Goal: Check status: Check status

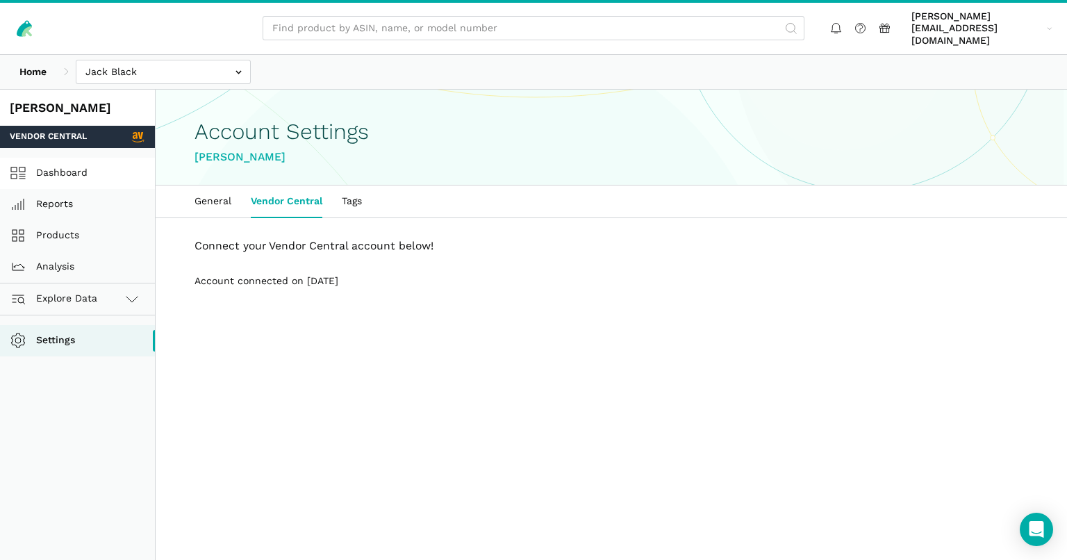
click at [53, 158] on link "Dashboard" at bounding box center [77, 173] width 155 height 31
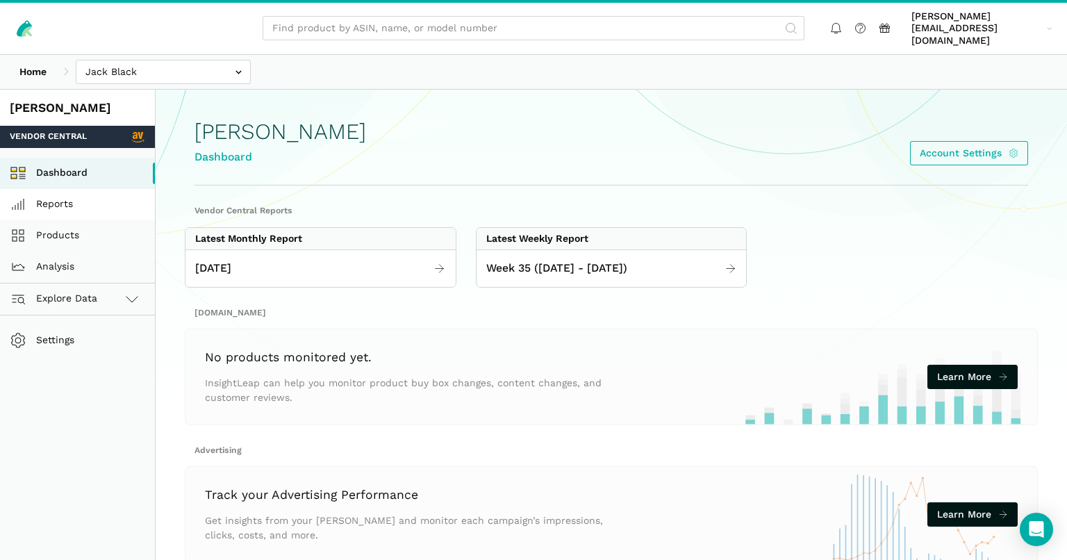
click at [65, 197] on link "Reports" at bounding box center [77, 204] width 155 height 31
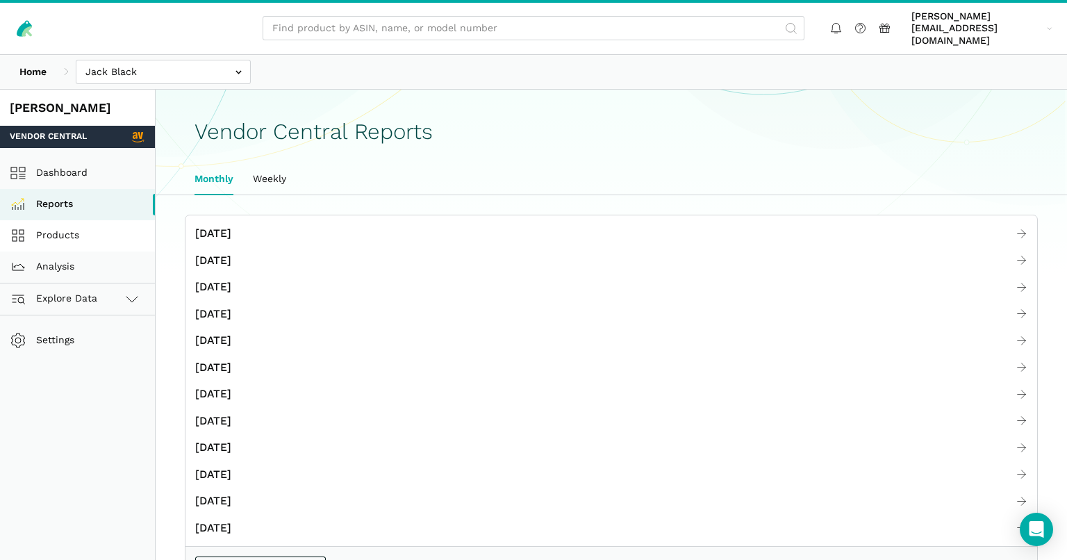
click at [78, 228] on link "Products" at bounding box center [77, 235] width 155 height 31
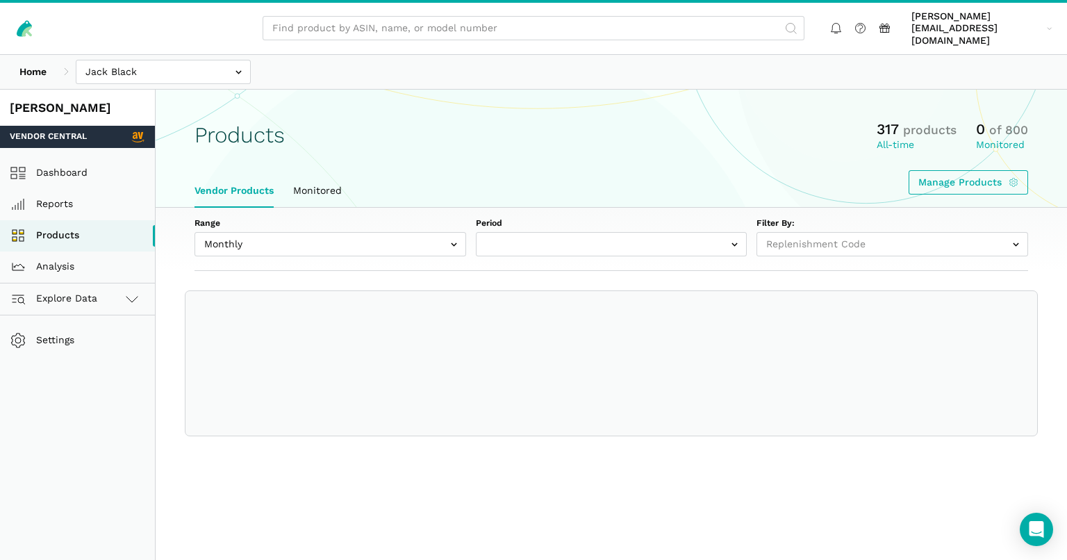
select select "Monthly|2024-05-01"
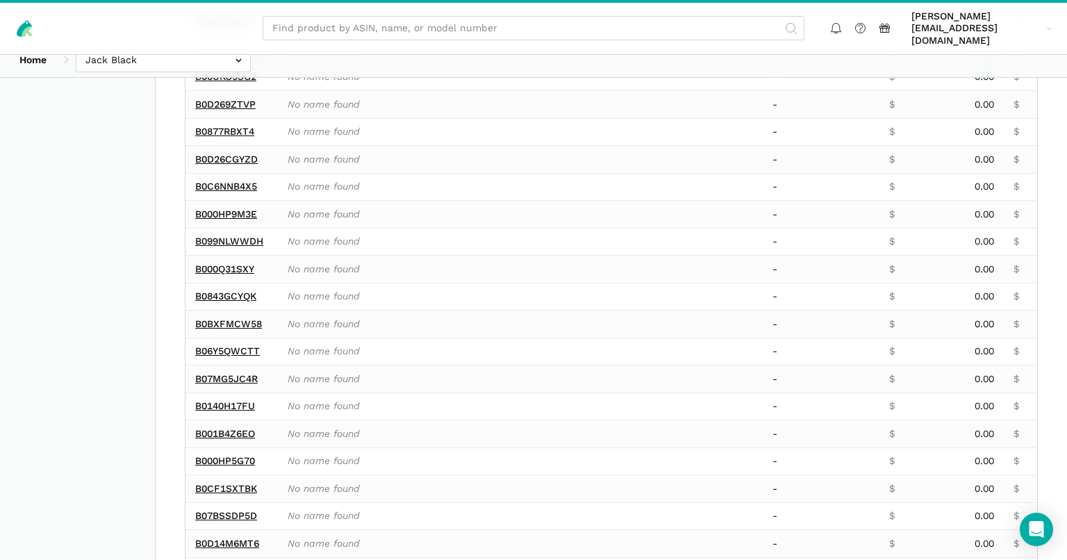
scroll to position [616, 0]
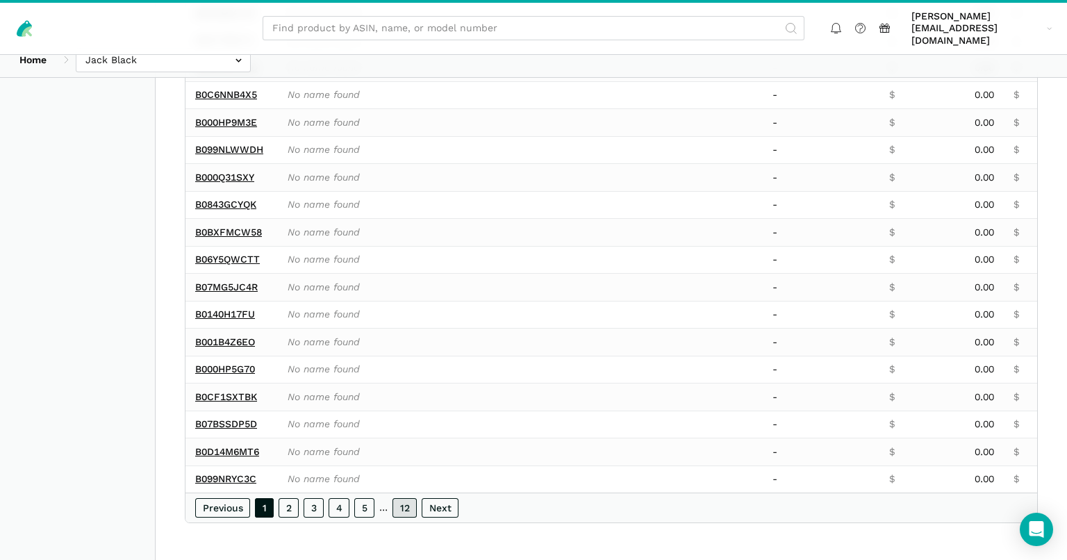
click at [405, 511] on link "12" at bounding box center [405, 507] width 24 height 19
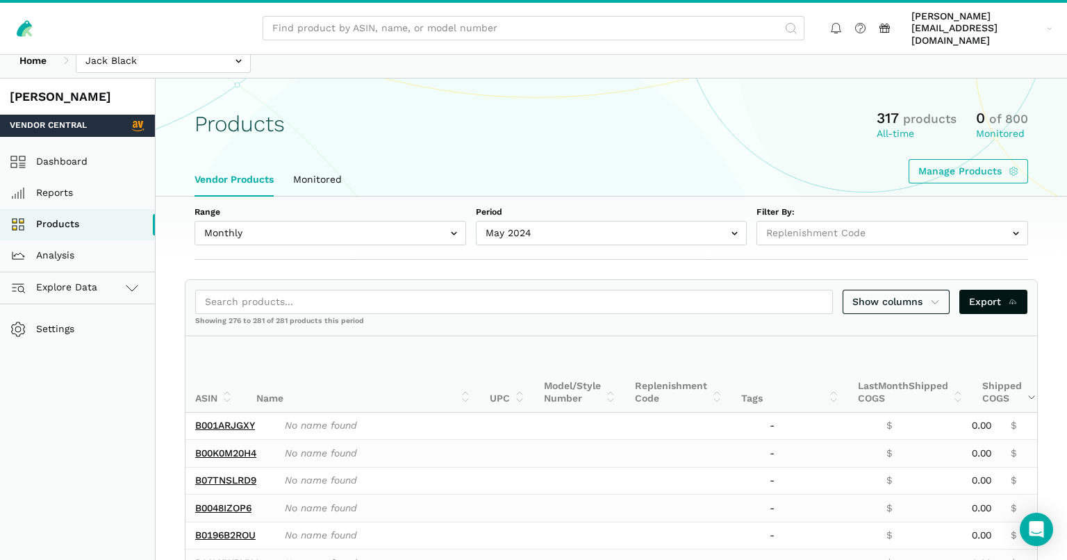
scroll to position [0, 0]
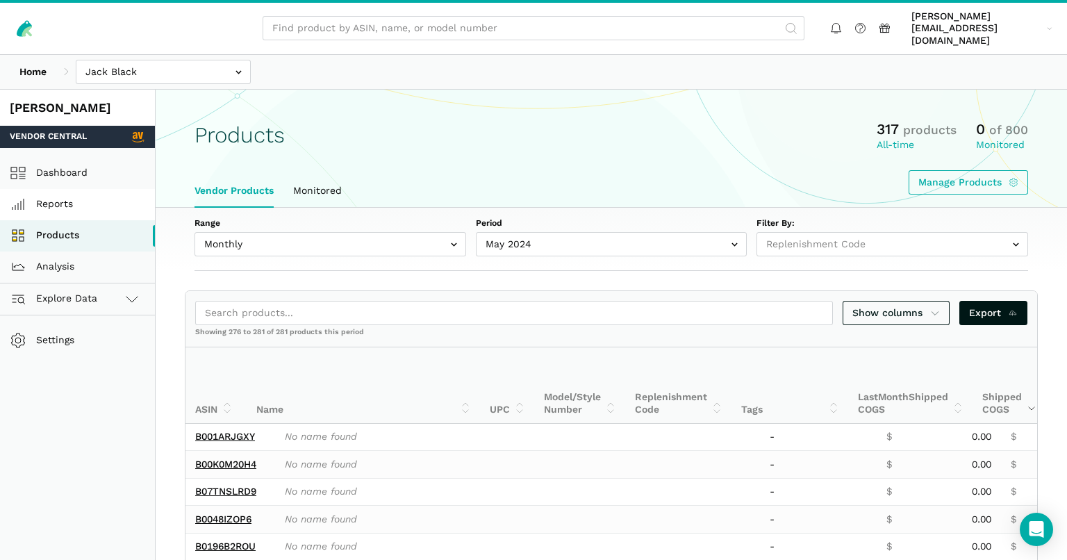
click at [72, 195] on link "Reports" at bounding box center [77, 204] width 155 height 31
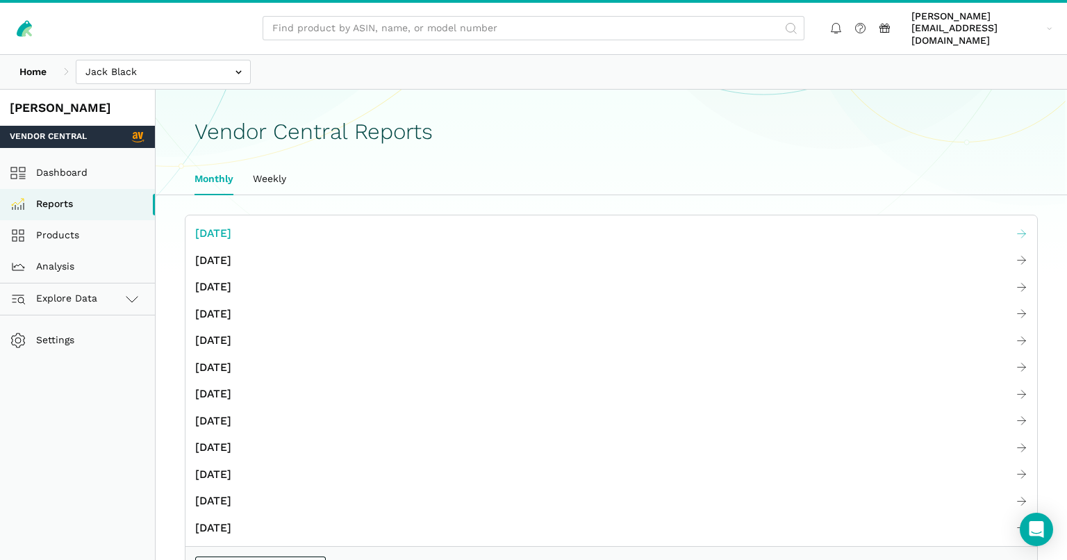
click at [257, 220] on link "[DATE]" at bounding box center [611, 233] width 852 height 27
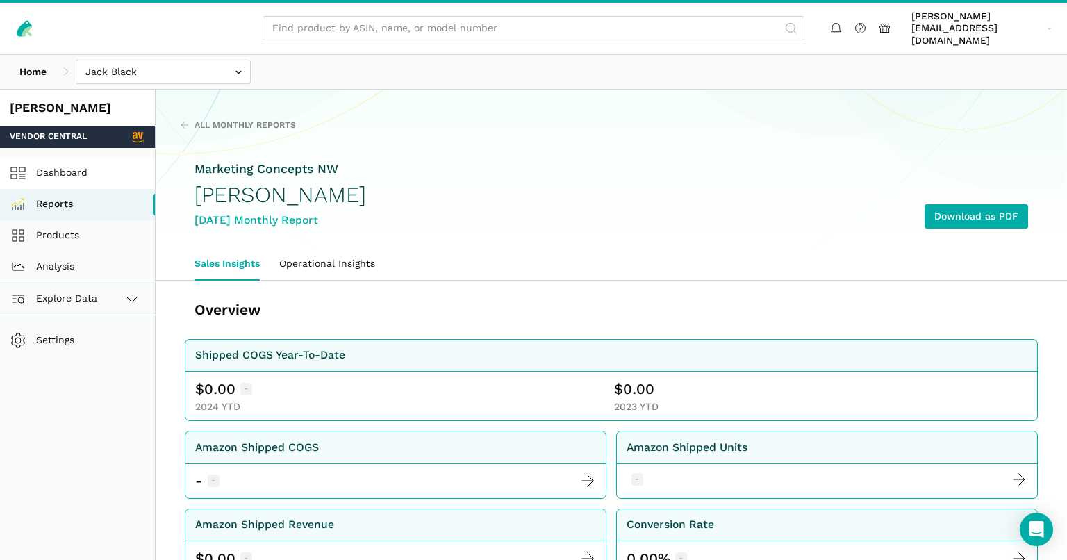
click at [81, 162] on link "Dashboard" at bounding box center [77, 173] width 155 height 31
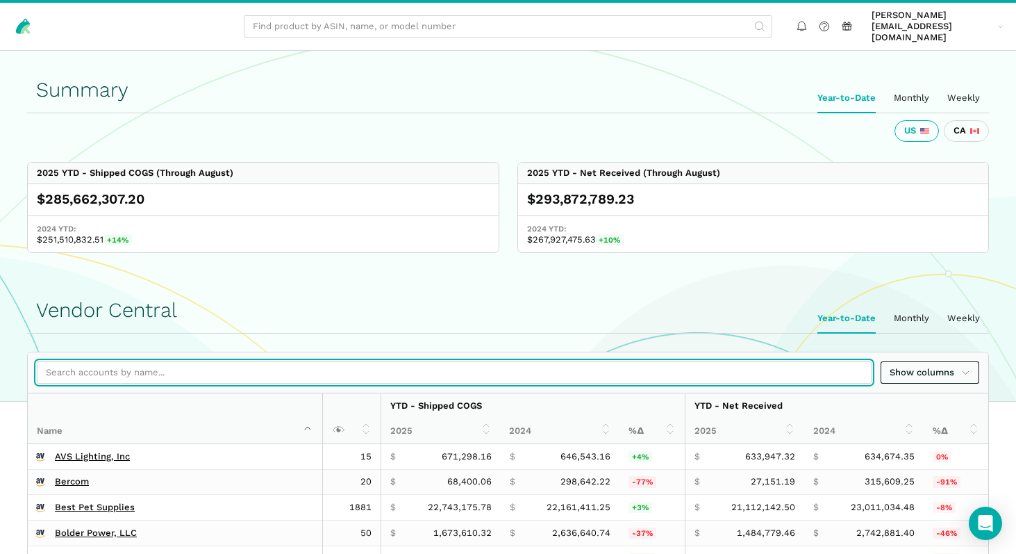
click at [191, 364] on input "search" at bounding box center [454, 372] width 835 height 23
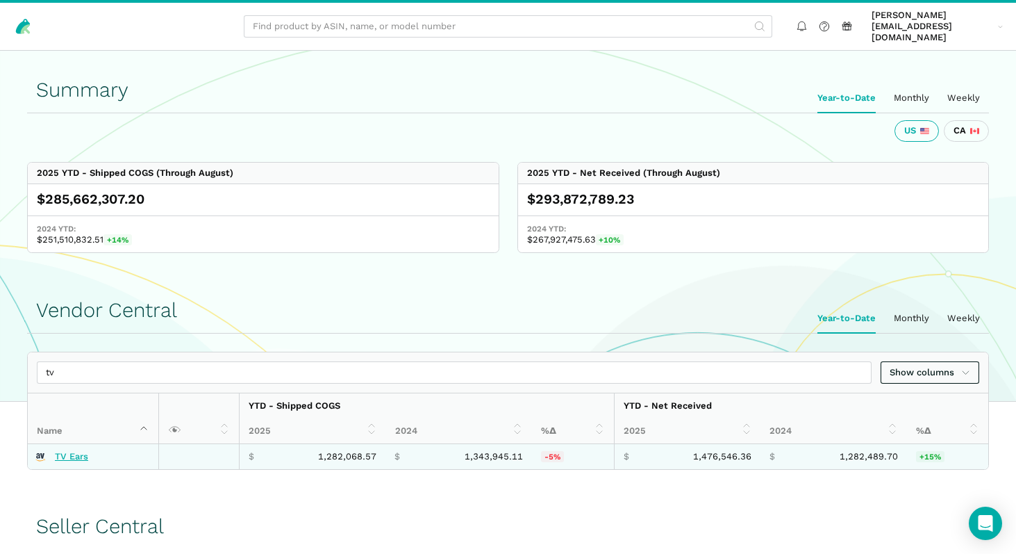
click at [63, 451] on link "TV Ears" at bounding box center [71, 456] width 33 height 11
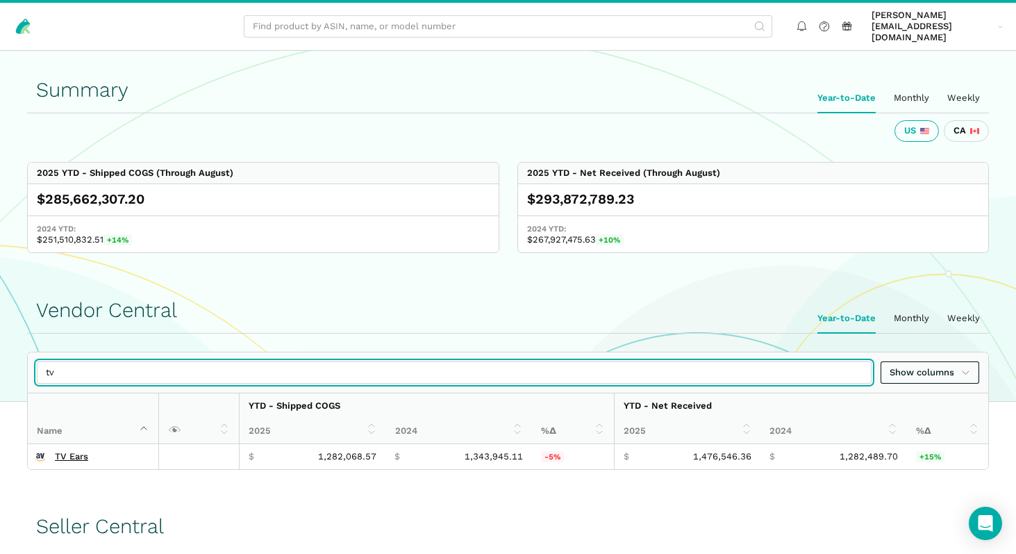
click at [110, 362] on input "tv" at bounding box center [454, 372] width 835 height 23
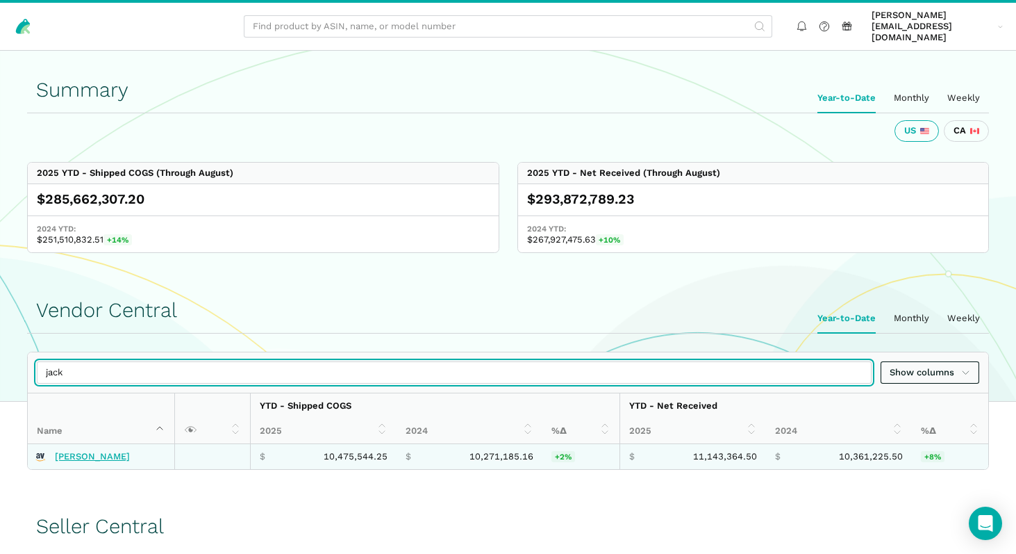
type input "jack"
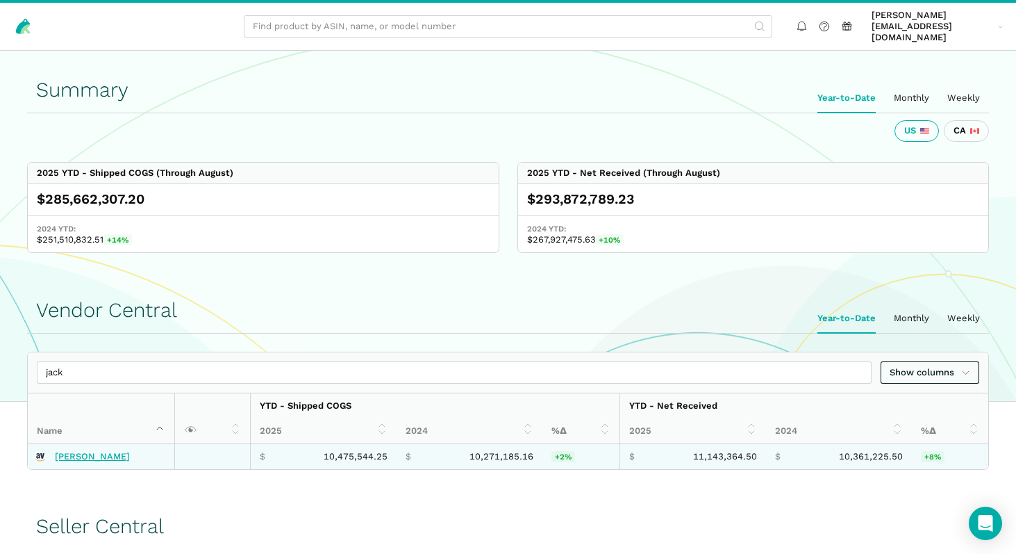
click at [78, 451] on link "[PERSON_NAME]" at bounding box center [92, 456] width 75 height 11
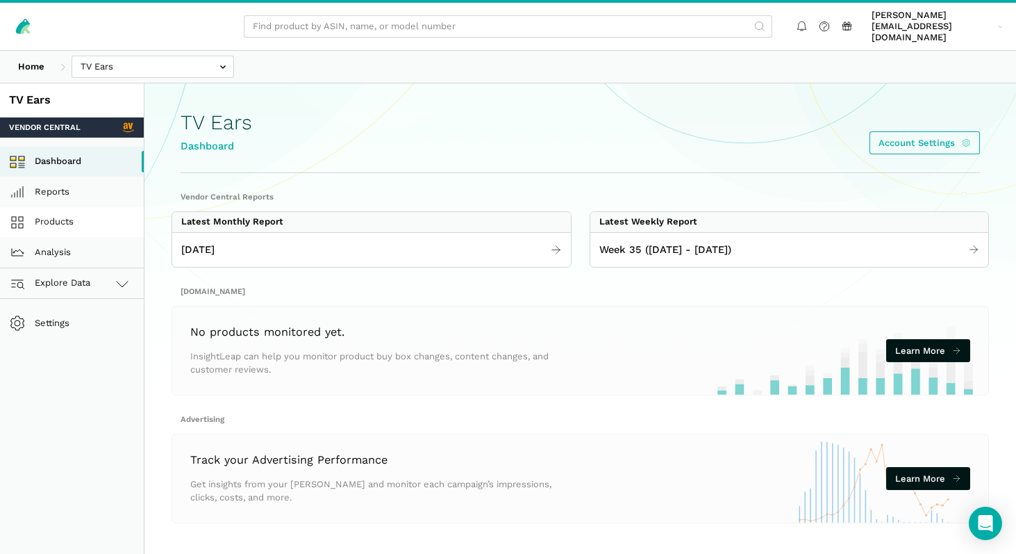
click at [94, 211] on link "Products" at bounding box center [72, 222] width 144 height 31
click at [82, 215] on link "Products" at bounding box center [72, 222] width 144 height 31
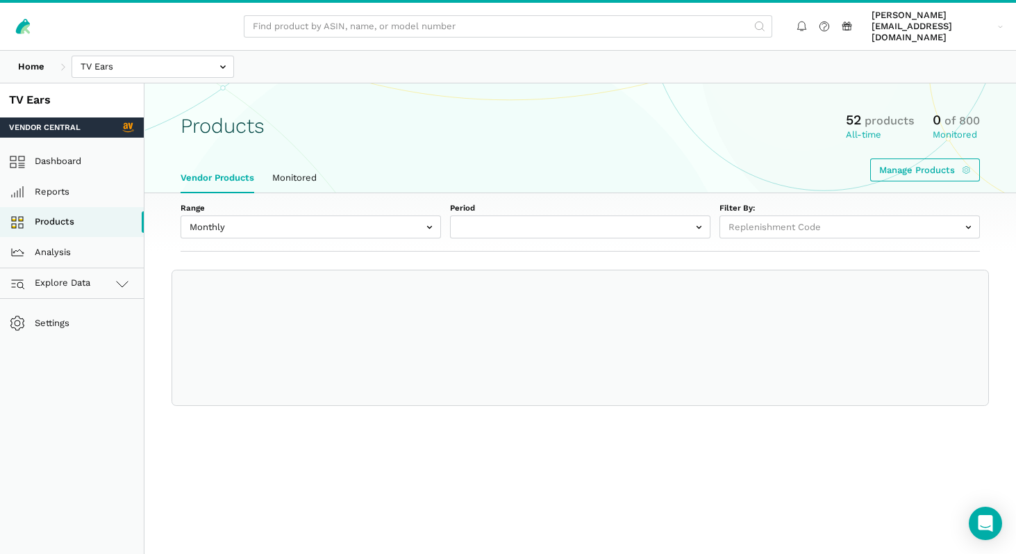
select select
select select "Monthly|[DATE]"
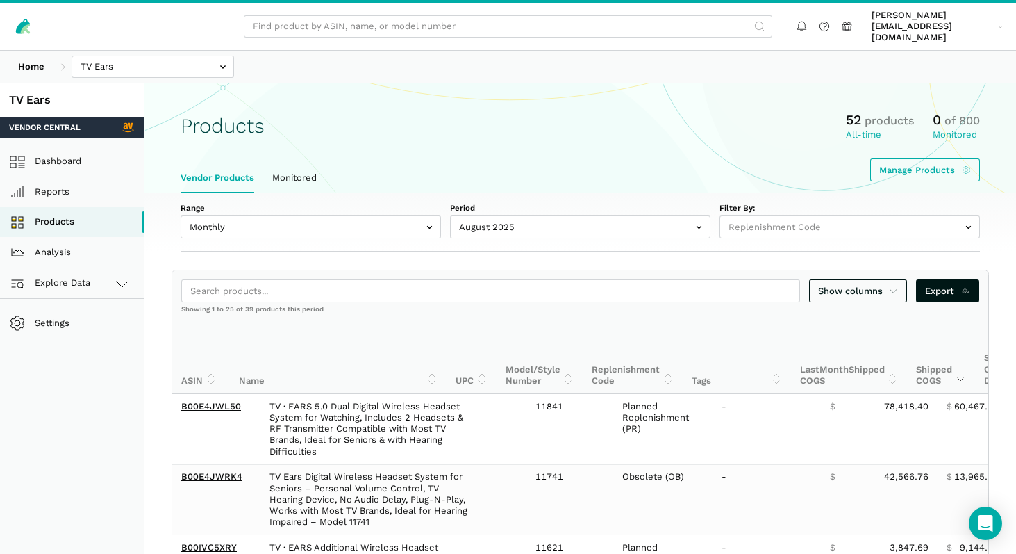
click at [914, 355] on th "Shipped COGS" at bounding box center [941, 358] width 68 height 70
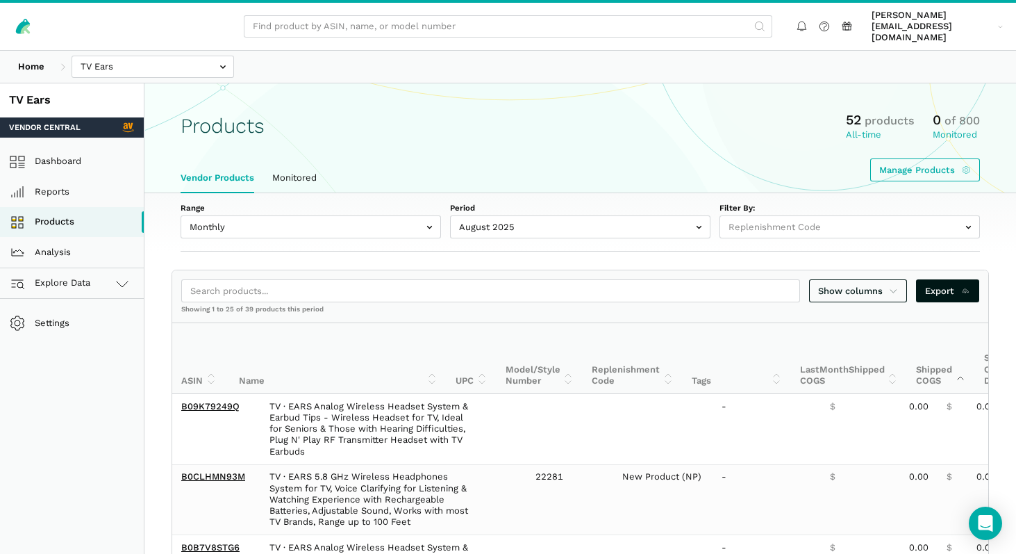
click at [916, 358] on th "Shipped COGS" at bounding box center [941, 358] width 68 height 70
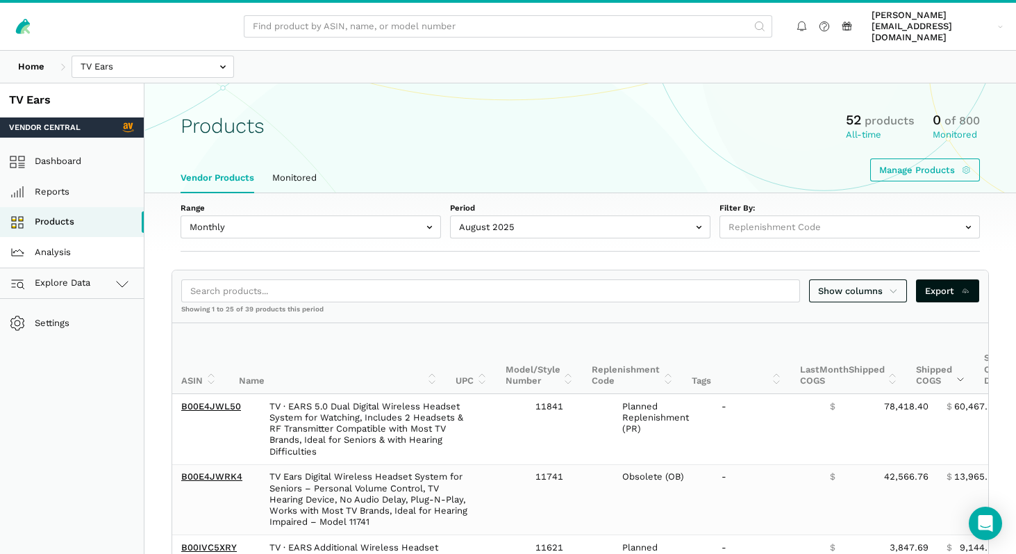
click at [72, 237] on link "Analysis" at bounding box center [72, 252] width 144 height 31
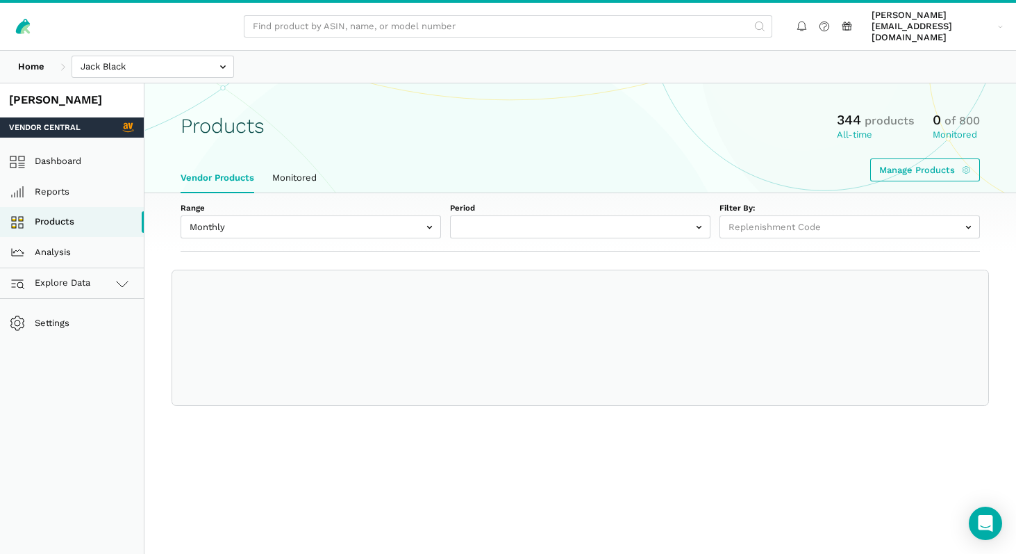
select select
select select "Monthly|[DATE]"
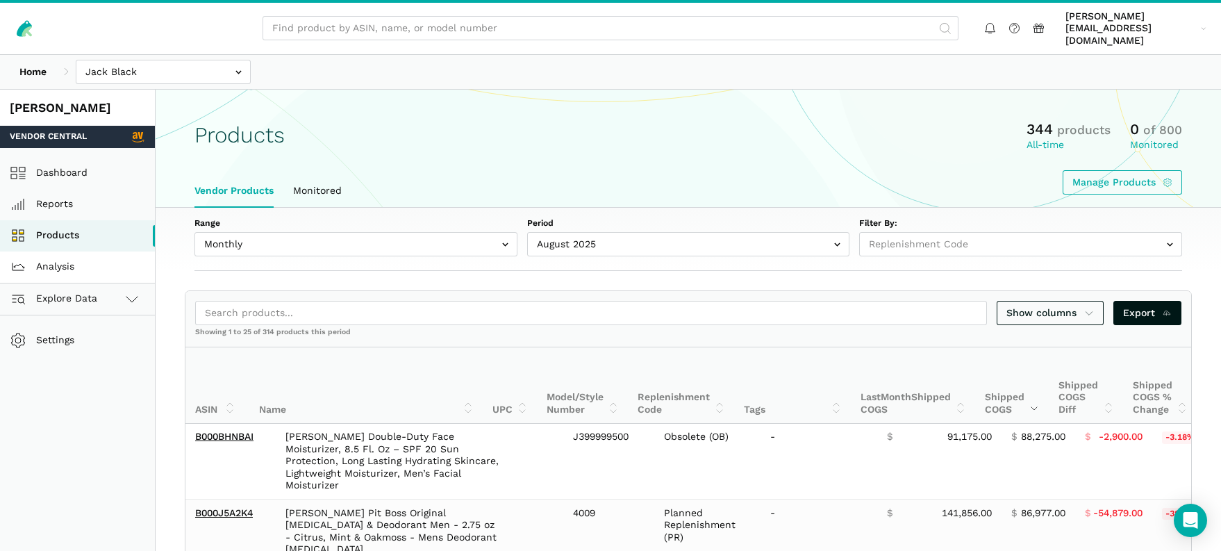
click at [59, 259] on link "Analysis" at bounding box center [77, 266] width 155 height 31
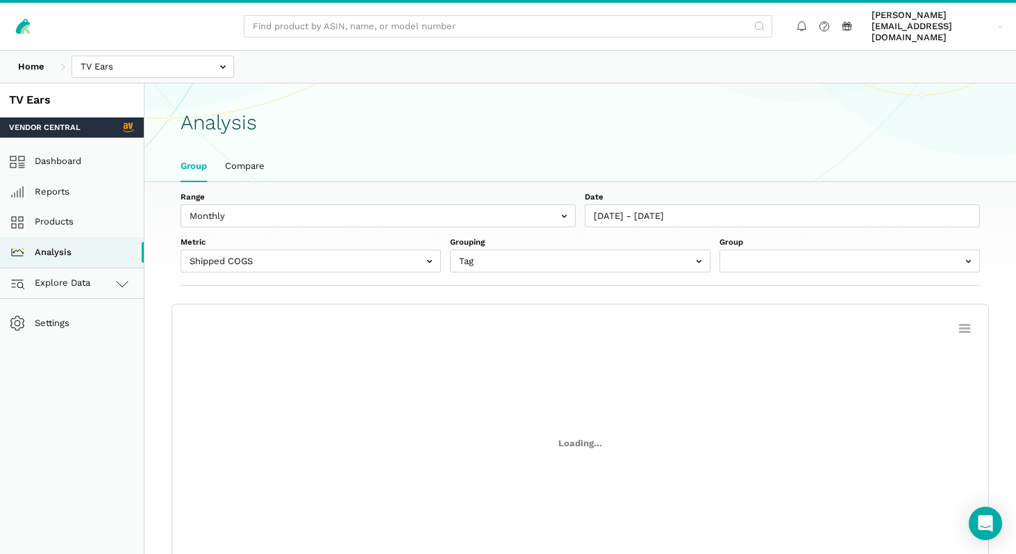
scroll to position [4, 0]
select select "(All Products)"
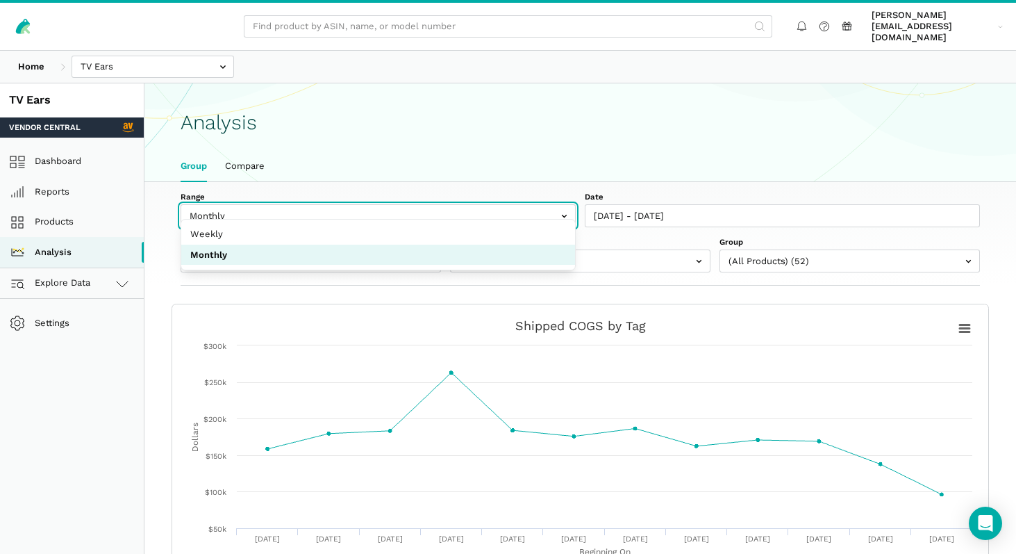
click at [267, 204] on input "text" at bounding box center [378, 215] width 395 height 23
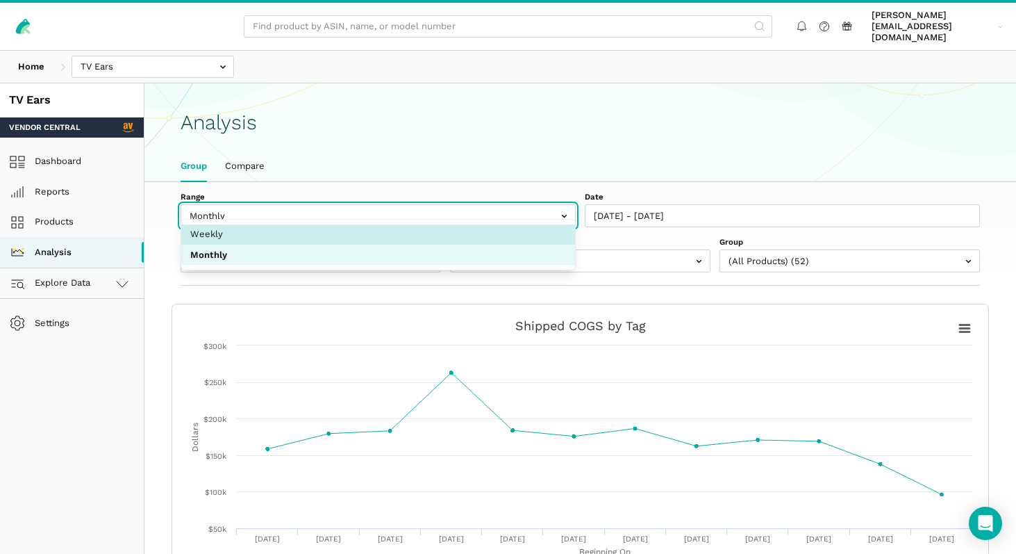
select select "weekly"
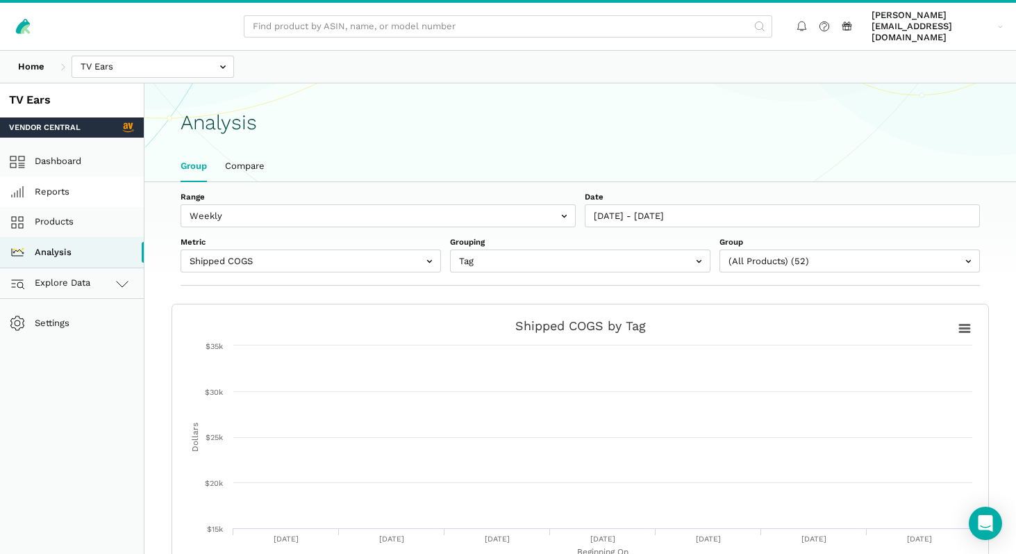
click at [63, 179] on link "Reports" at bounding box center [72, 191] width 144 height 31
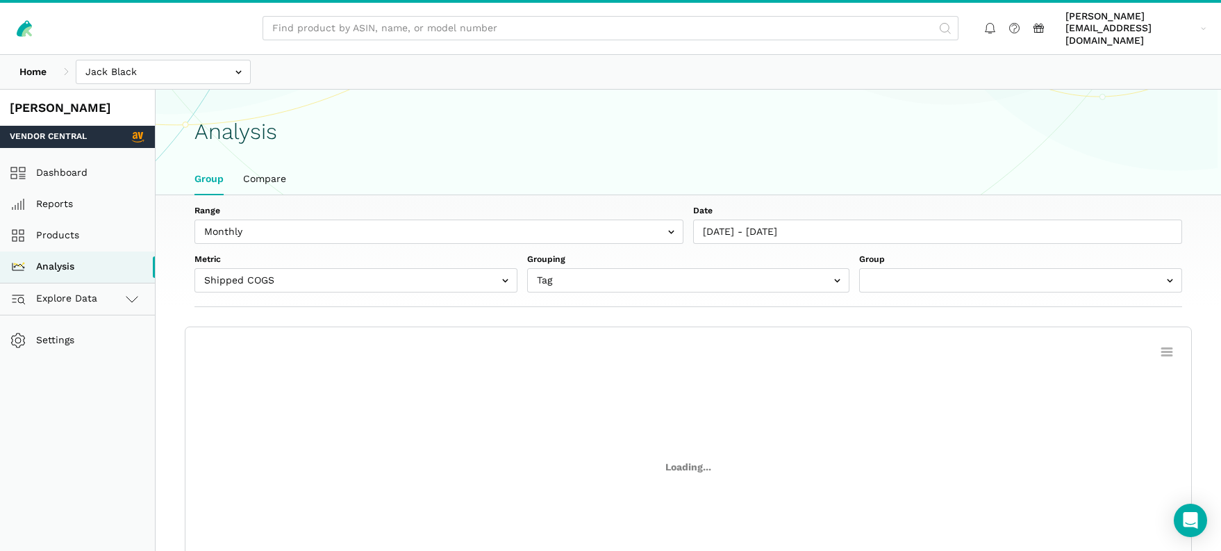
scroll to position [5, 0]
select select "(All Products)"
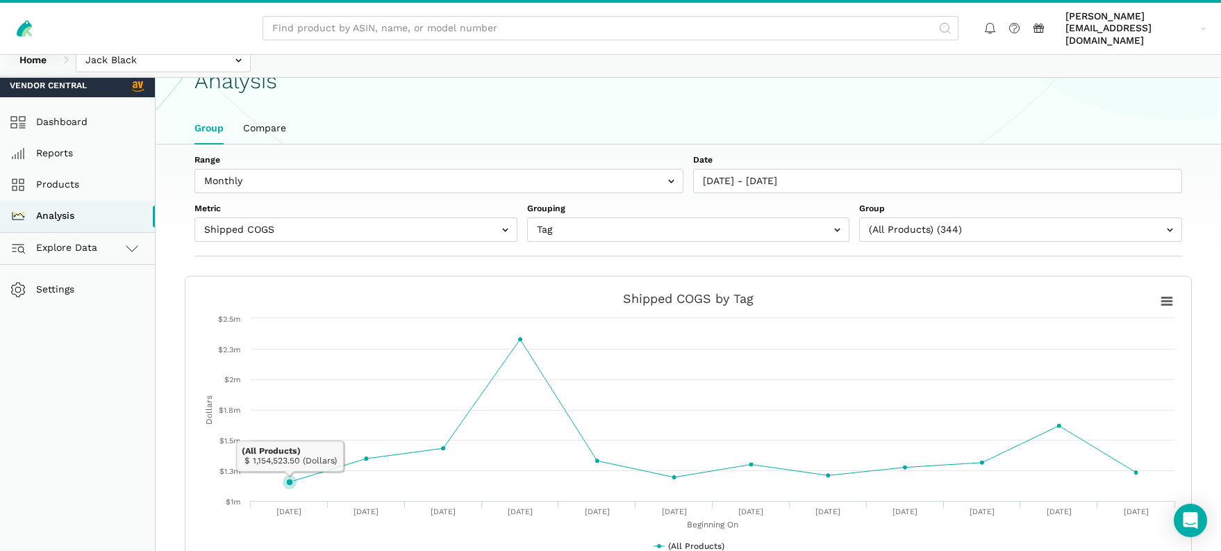
scroll to position [0, 0]
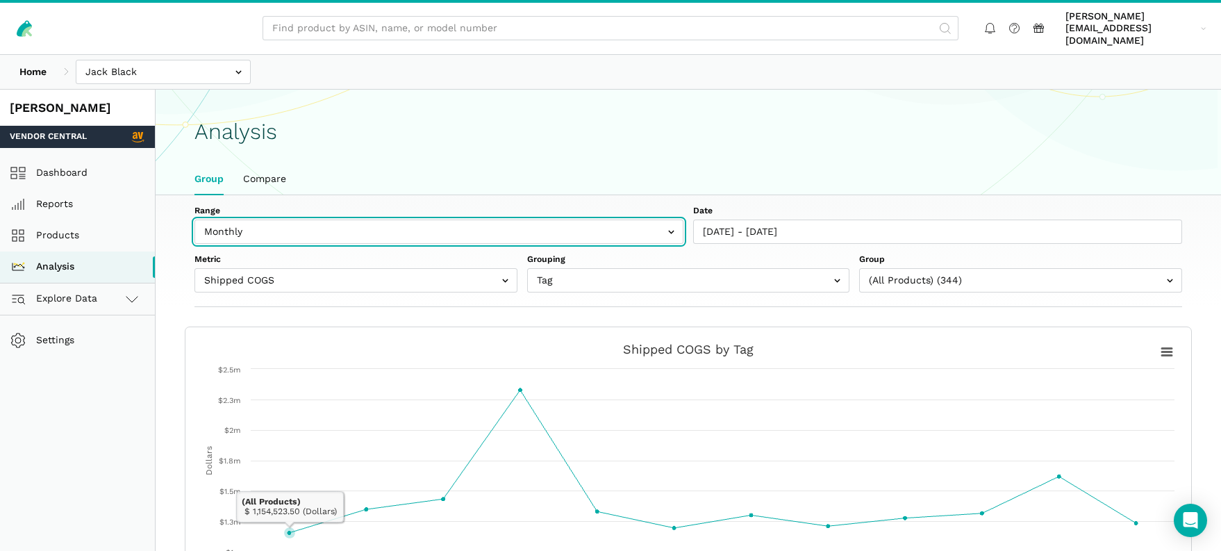
click at [295, 220] on input "text" at bounding box center [439, 232] width 489 height 24
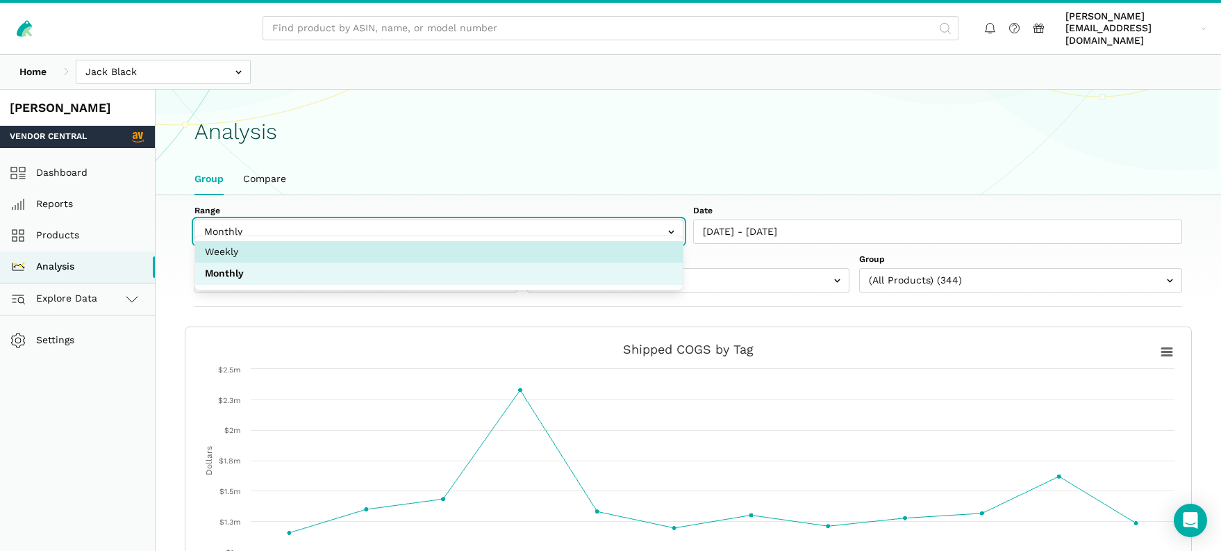
select select "weekly"
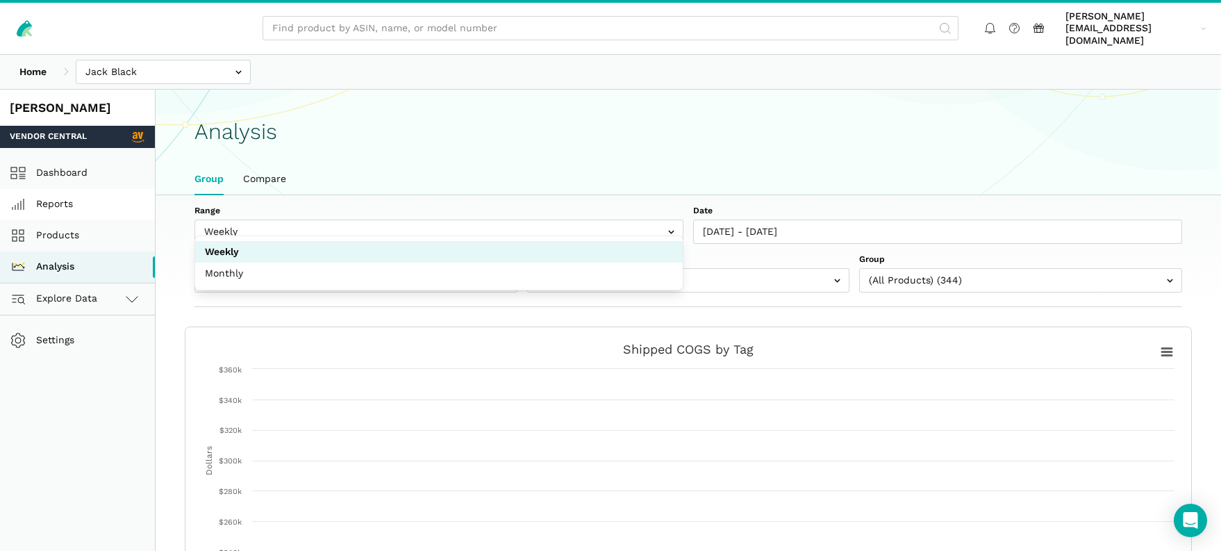
click at [69, 192] on link "Reports" at bounding box center [77, 204] width 155 height 31
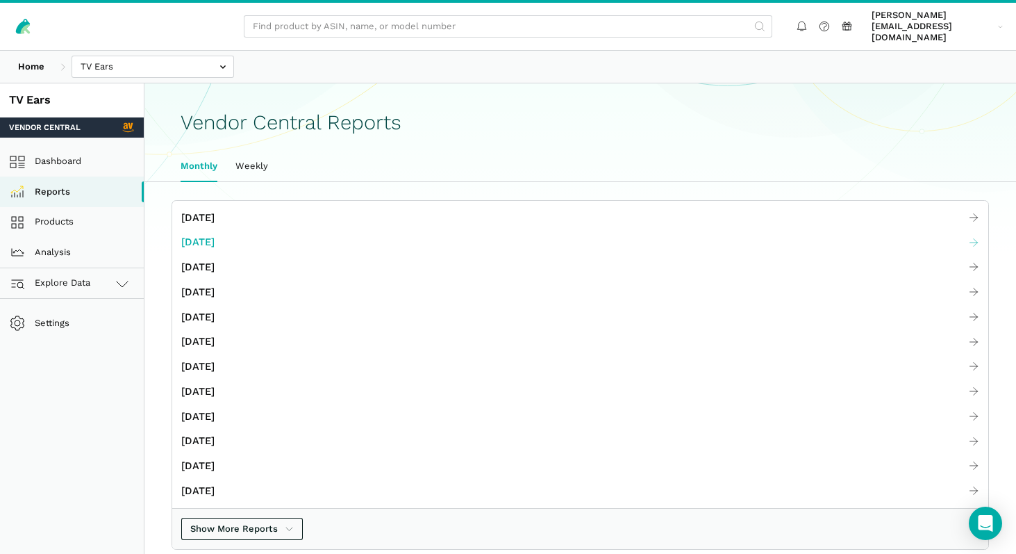
click at [240, 230] on link "July 2025" at bounding box center [580, 242] width 816 height 25
click at [248, 156] on link "Weekly" at bounding box center [251, 165] width 51 height 29
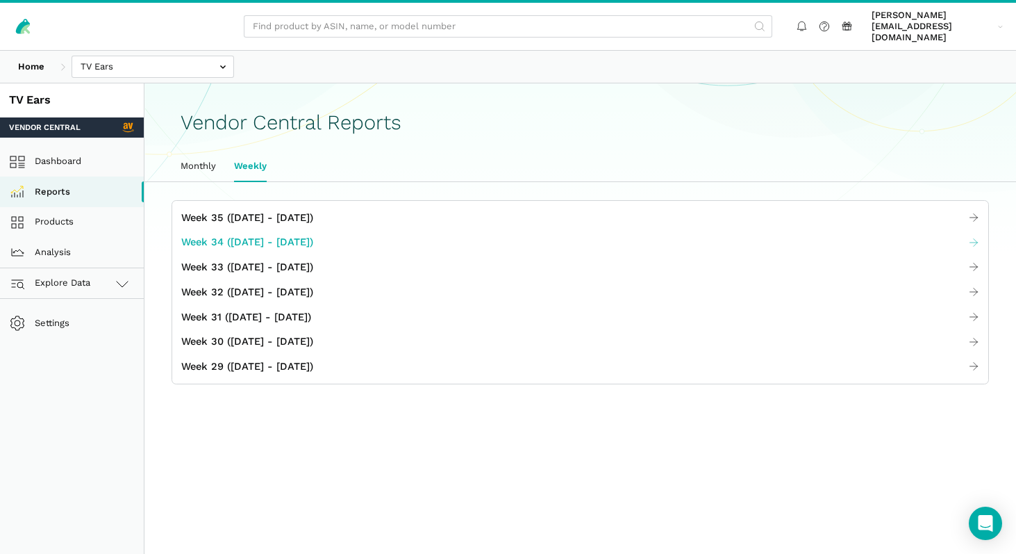
click at [222, 234] on span "Week 34 (08.17 - 08.23.25)" at bounding box center [247, 242] width 132 height 16
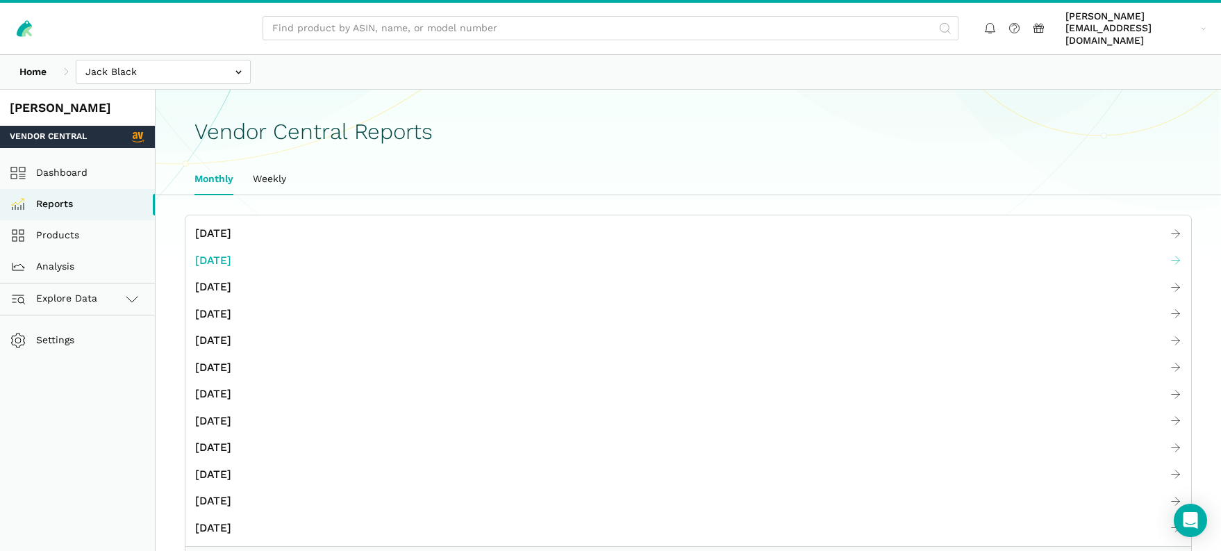
click at [216, 252] on span "[DATE]" at bounding box center [213, 260] width 36 height 17
click at [268, 170] on link "Weekly" at bounding box center [269, 179] width 53 height 32
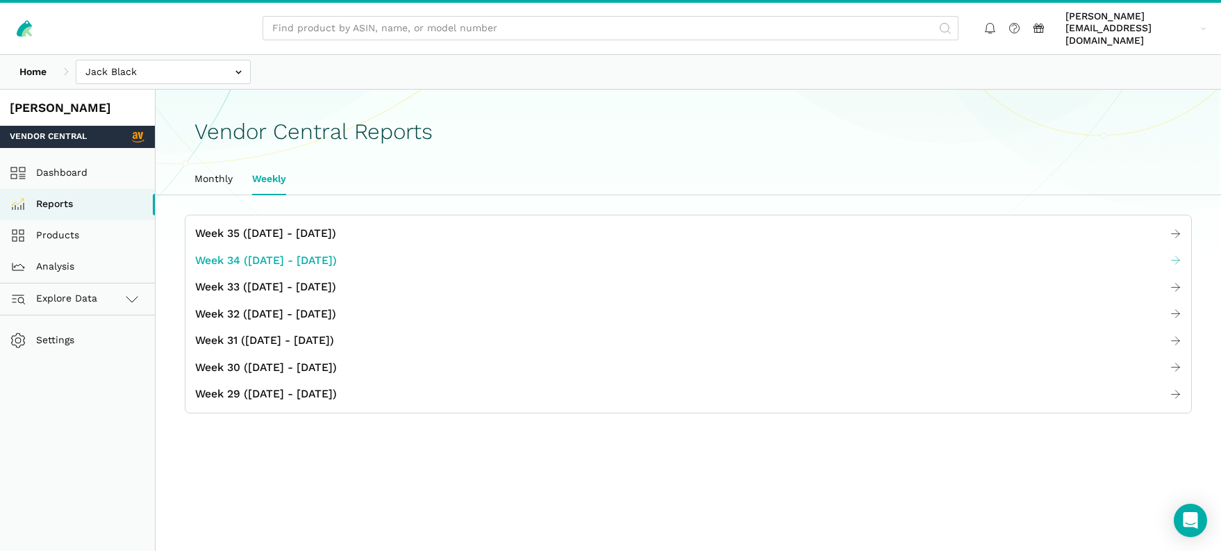
click at [228, 252] on span "Week 34 (08.17 - 08.23.25)" at bounding box center [266, 260] width 142 height 17
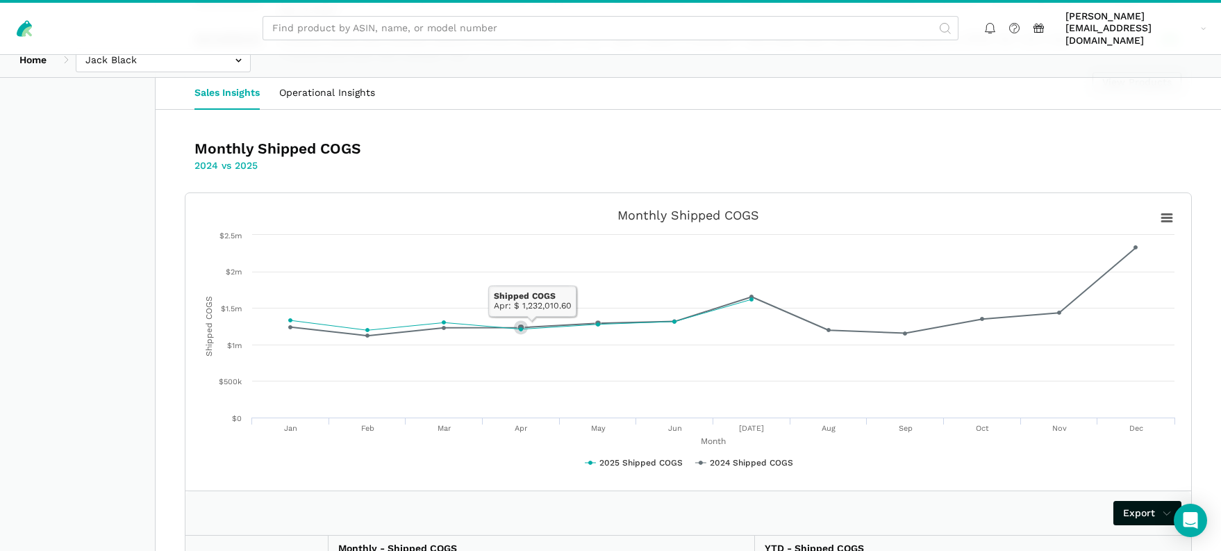
scroll to position [2225, 0]
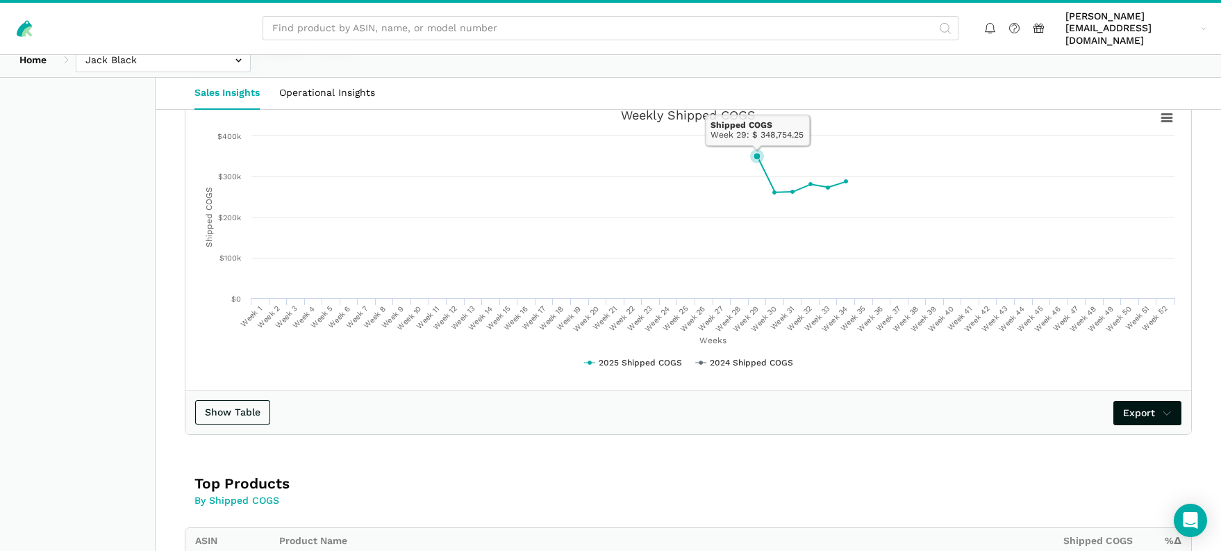
scroll to position [403, 0]
